Goal: Task Accomplishment & Management: Manage account settings

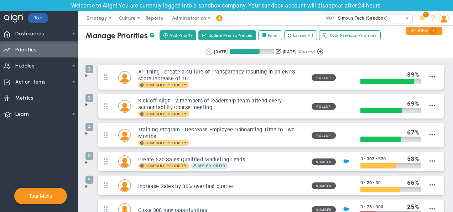
click at [203, 6] on div "Welcome to Align! You are currently logged into a sandbox company. Your sandbox…" at bounding box center [226, 5] width 453 height 11
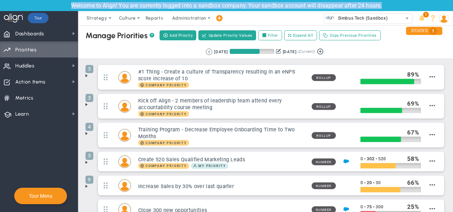
click at [203, 6] on div "Welcome to Align! You are currently logged into a sandbox company. Your sandbox…" at bounding box center [226, 5] width 453 height 11
click at [366, 4] on div "Welcome to Align! You are currently logged into a sandbox company. Your sandbox…" at bounding box center [226, 5] width 453 height 11
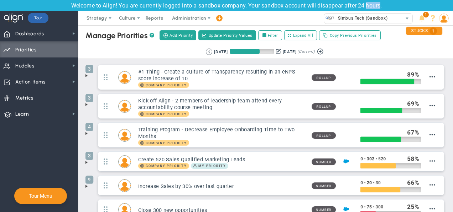
click at [366, 4] on div "Welcome to Align! You are currently logged into a sandbox company. Your sandbox…" at bounding box center [226, 5] width 453 height 11
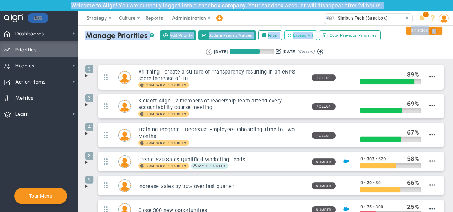
drag, startPoint x: 367, startPoint y: 4, endPoint x: 297, endPoint y: 33, distance: 75.6
click at [297, 33] on div "Welcome to Align! You are currently logged into a sandbox company. Your sandbox…" at bounding box center [226, 106] width 453 height 212
drag, startPoint x: 297, startPoint y: 33, endPoint x: 284, endPoint y: 17, distance: 20.5
click at [284, 17] on div "Strategy One Page Strategic Plan Alignment Checklist 4D Vision Summary Function…" at bounding box center [226, 18] width 453 height 14
click at [158, 22] on span "Reports" at bounding box center [154, 18] width 25 height 14
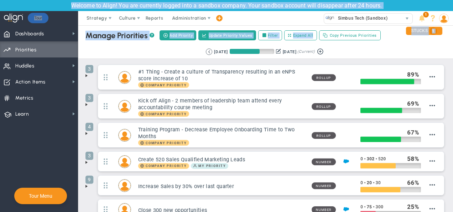
click at [248, 15] on div "Strategy One Page Strategic Plan Alignment Checklist 4D Vision Summary Function…" at bounding box center [226, 18] width 453 height 14
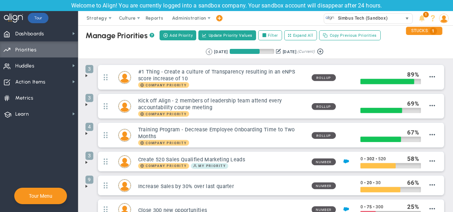
click at [366, 15] on div "Simbus Tech (Sandbox)" at bounding box center [363, 18] width 78 height 9
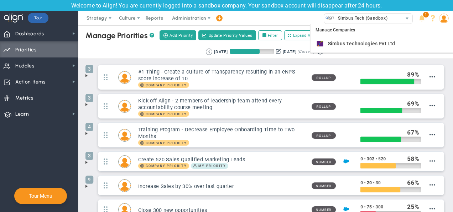
click at [270, 15] on div "Strategy One Page Strategic Plan Alignment Checklist 4D Vision Summary Function…" at bounding box center [226, 18] width 453 height 14
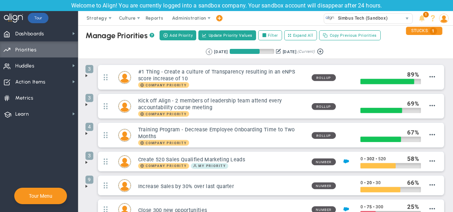
click at [220, 20] on span at bounding box center [219, 19] width 6 height 10
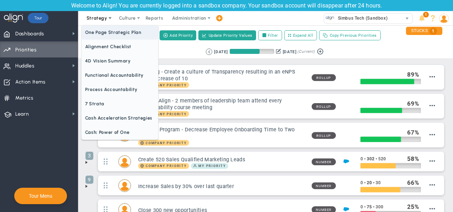
click at [120, 36] on span "One Page Strategic Plan" at bounding box center [120, 32] width 77 height 14
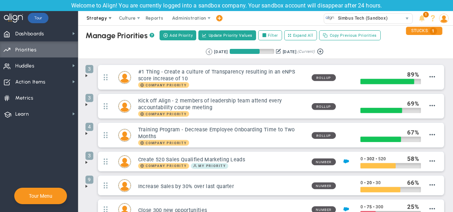
click at [98, 14] on span "Strategy" at bounding box center [97, 18] width 32 height 14
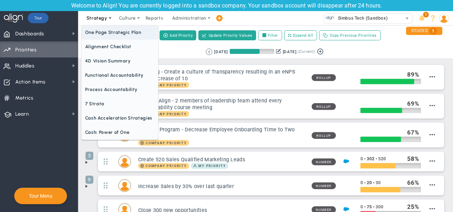
click at [113, 31] on span "One Page Strategic Plan" at bounding box center [120, 32] width 77 height 14
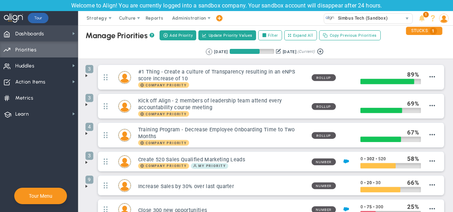
click at [45, 33] on span "Dashboards Dashboards" at bounding box center [39, 33] width 78 height 16
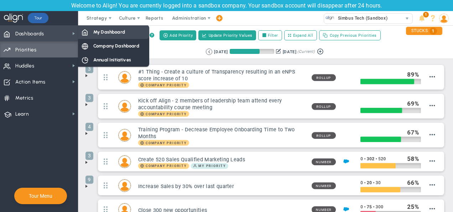
click at [120, 31] on span "My Dashboard" at bounding box center [109, 32] width 32 height 7
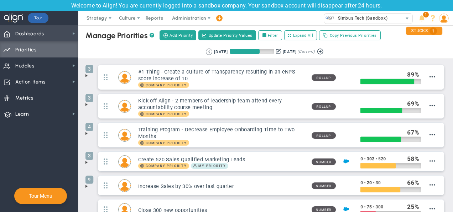
click at [46, 36] on span "Dashboards Dashboards" at bounding box center [39, 33] width 78 height 16
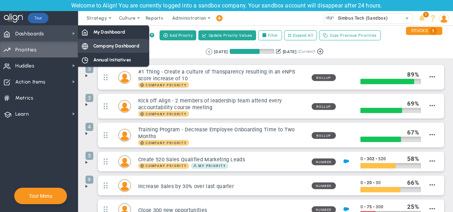
click at [115, 46] on span "Company Dashboard" at bounding box center [116, 45] width 46 height 7
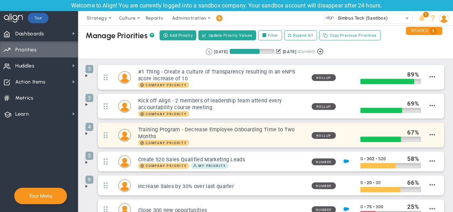
scroll to position [98, 0]
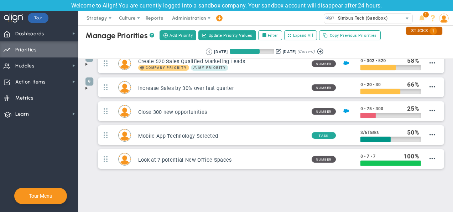
click at [366, 32] on div "STUCKS 1" at bounding box center [424, 31] width 36 height 8
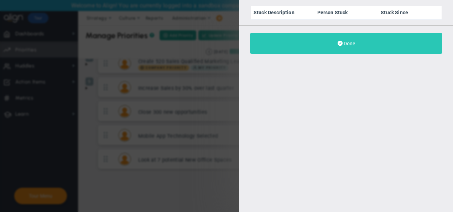
click at [366, 42] on button "Done" at bounding box center [346, 43] width 192 height 21
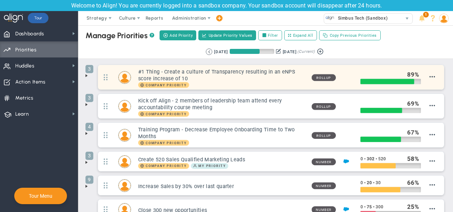
click at [321, 74] on span "Rollup" at bounding box center [324, 77] width 24 height 7
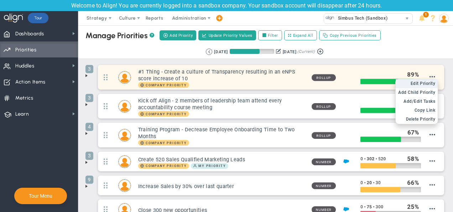
click at [366, 82] on span "Edit Priority" at bounding box center [423, 83] width 25 height 5
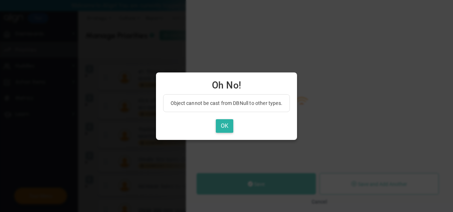
click at [223, 122] on button "OK" at bounding box center [224, 126] width 17 height 14
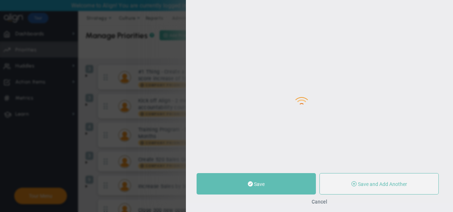
drag, startPoint x: 331, startPoint y: 91, endPoint x: 324, endPoint y: 164, distance: 73.8
click at [324, 164] on div at bounding box center [319, 97] width 267 height 212
click at [323, 199] on div at bounding box center [319, 97] width 267 height 212
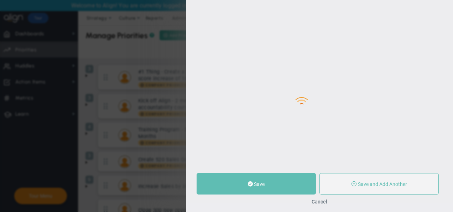
click at [323, 199] on div at bounding box center [319, 97] width 267 height 212
click at [330, 199] on div at bounding box center [319, 97] width 267 height 212
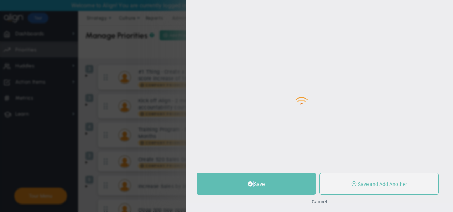
drag, startPoint x: 330, startPoint y: 201, endPoint x: 323, endPoint y: 203, distance: 7.4
click at [323, 199] on div "Loading..." at bounding box center [319, 106] width 267 height 212
